Goal: Find specific page/section: Find specific page/section

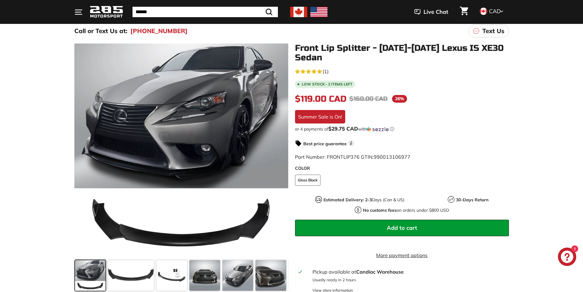
scroll to position [31, 0]
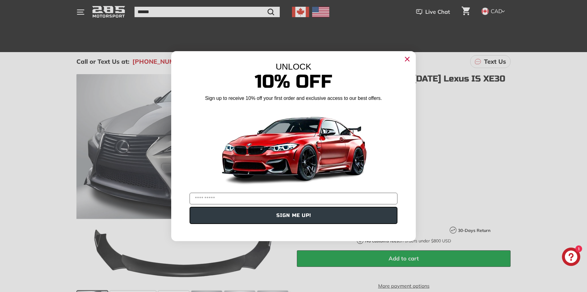
click at [408, 58] on icon "Close dialog" at bounding box center [408, 59] width 4 height 4
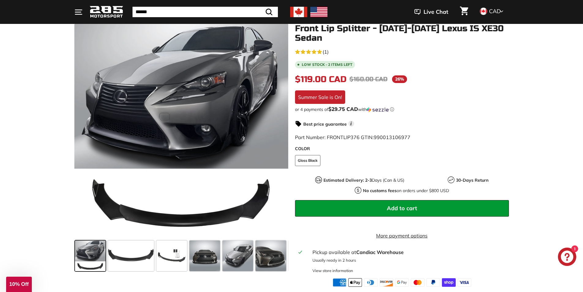
scroll to position [92, 0]
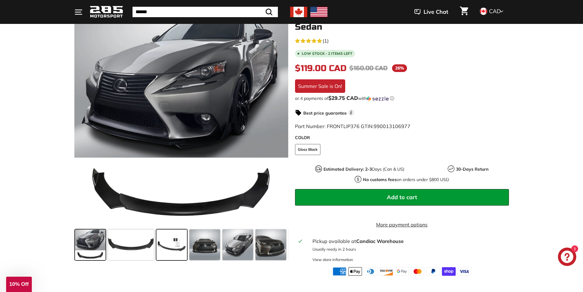
click at [175, 241] on span at bounding box center [171, 244] width 31 height 31
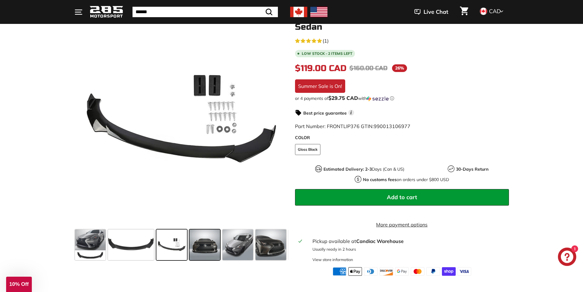
click at [190, 241] on span at bounding box center [204, 244] width 31 height 31
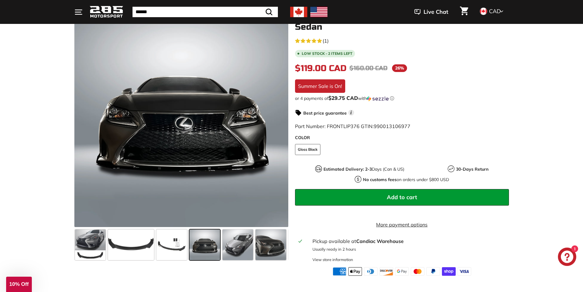
click at [219, 242] on span at bounding box center [204, 244] width 31 height 31
click at [235, 242] on span at bounding box center [237, 244] width 31 height 31
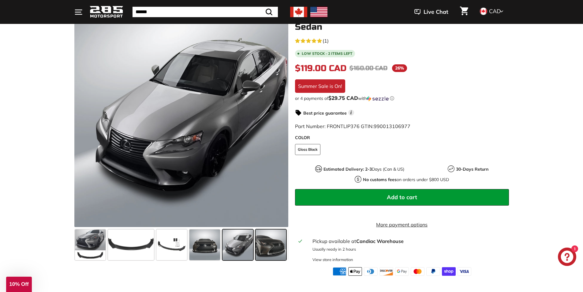
click at [264, 241] on span at bounding box center [270, 244] width 31 height 31
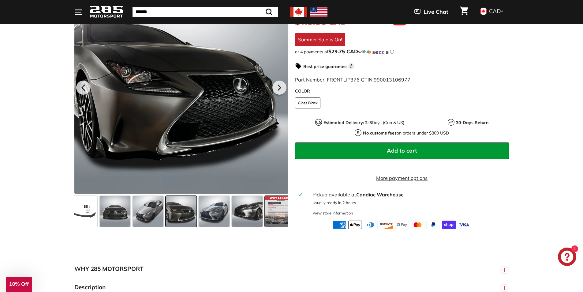
scroll to position [153, 0]
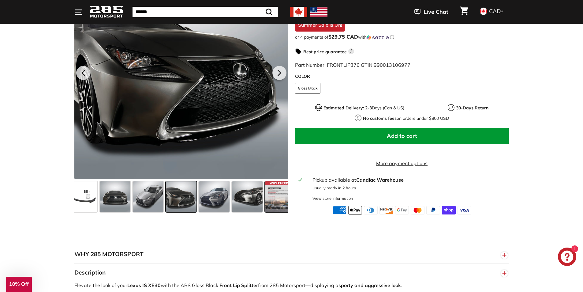
click at [274, 202] on span at bounding box center [280, 196] width 31 height 31
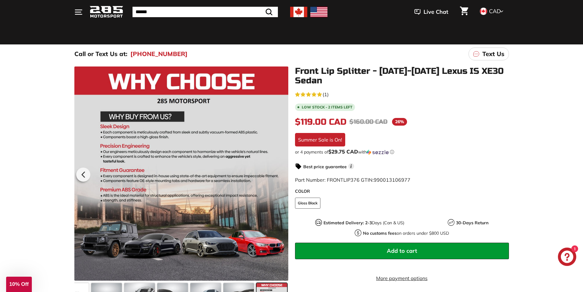
scroll to position [0, 0]
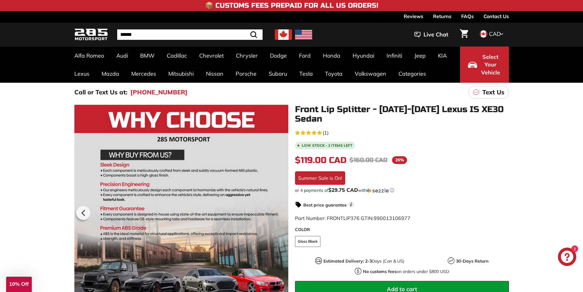
click at [486, 16] on link "Contact Us" at bounding box center [495, 16] width 25 height 10
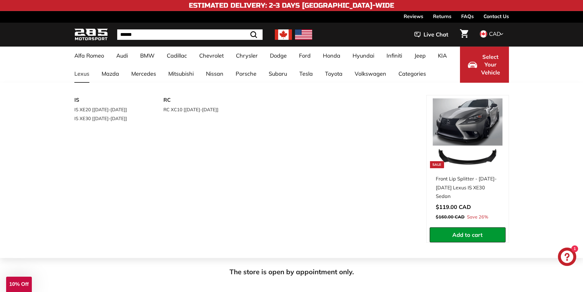
click at [81, 71] on link "Lexus" at bounding box center [81, 74] width 27 height 18
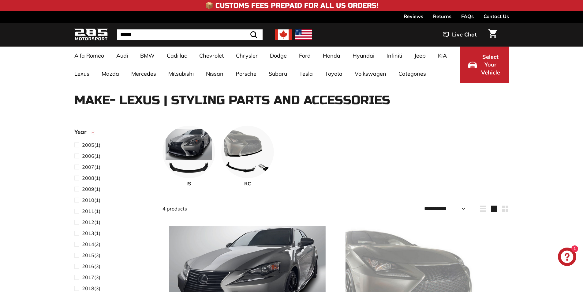
select select "**********"
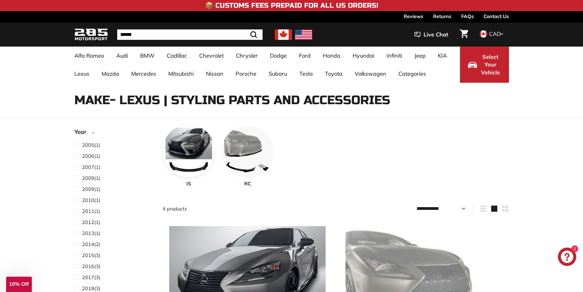
click at [180, 150] on img at bounding box center [188, 151] width 53 height 53
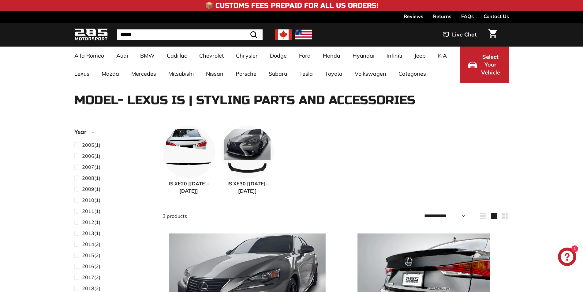
select select "**********"
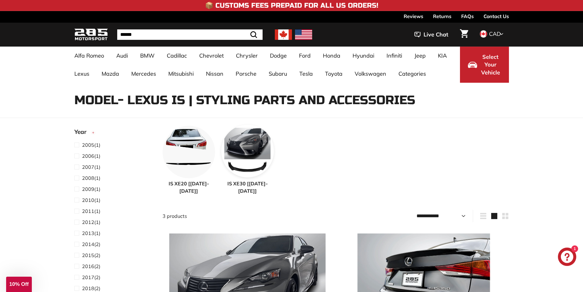
click at [265, 148] on img at bounding box center [247, 151] width 53 height 53
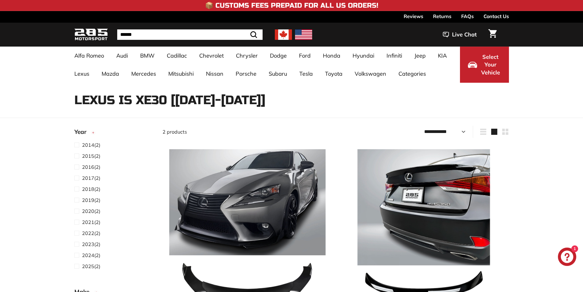
select select "**********"
